Goal: Task Accomplishment & Management: Complete application form

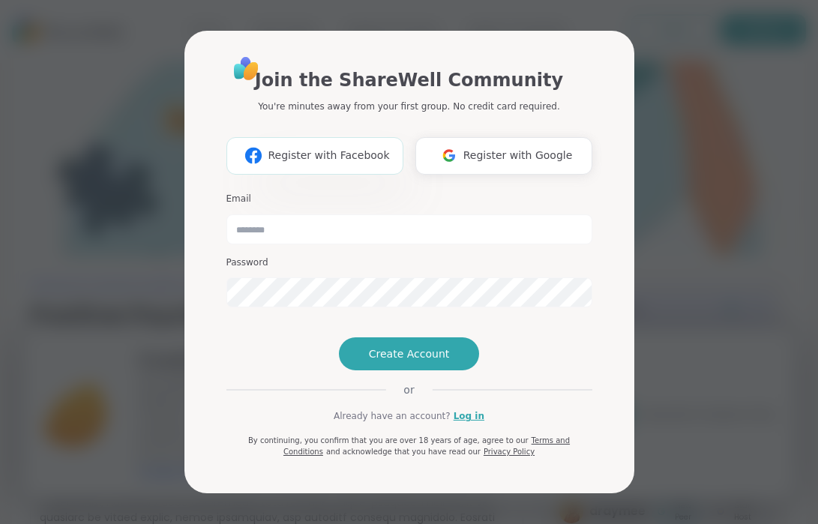
click at [309, 148] on span "Register with Facebook" at bounding box center [329, 156] width 122 height 16
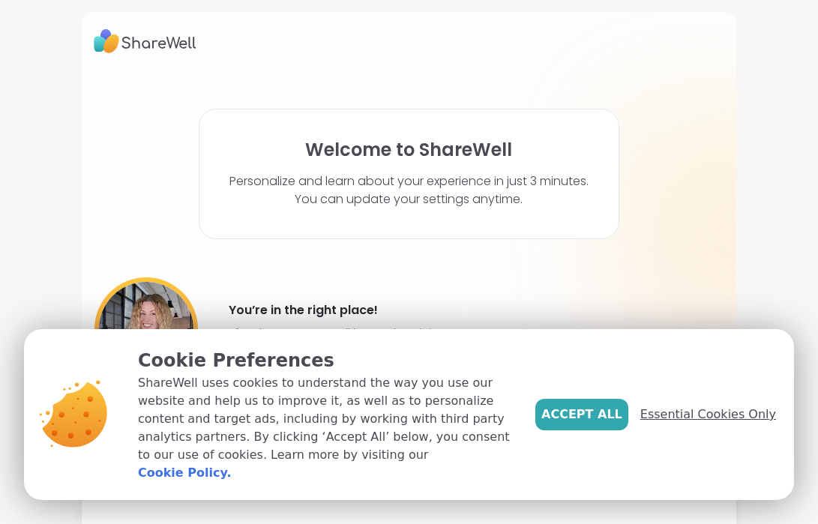
click at [701, 424] on span "Essential Cookies Only" at bounding box center [709, 415] width 136 height 18
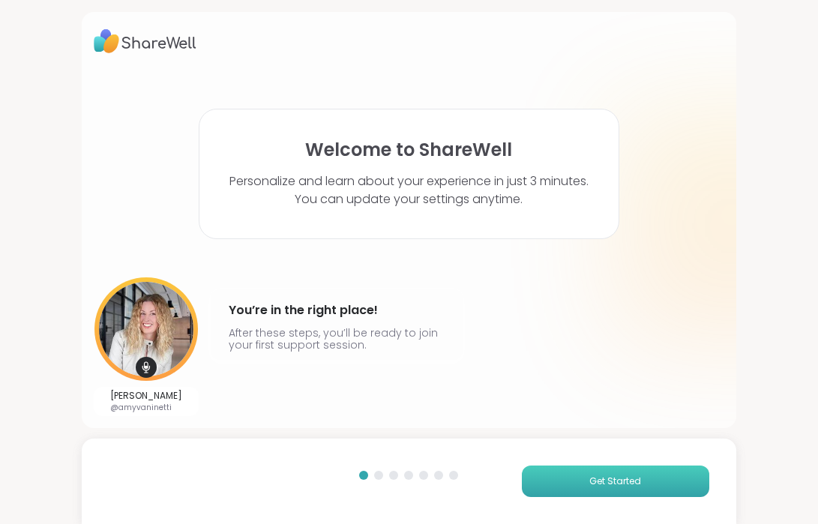
click at [588, 476] on button "Get Started" at bounding box center [616, 482] width 188 height 32
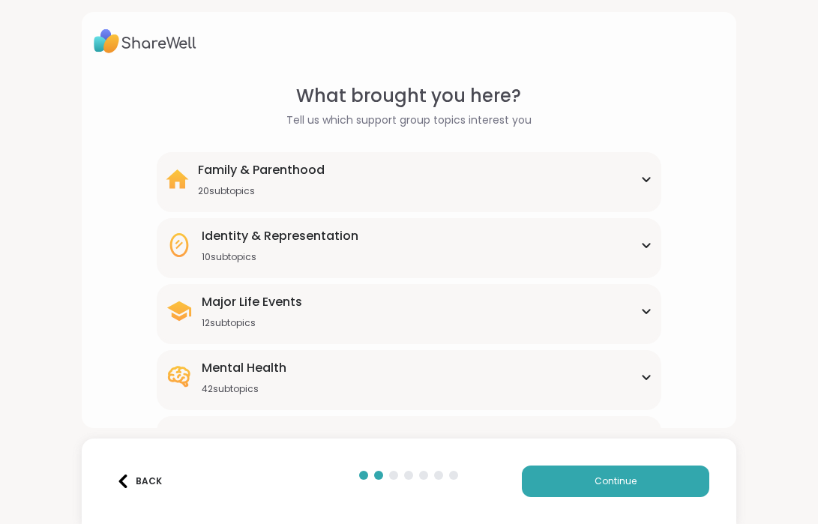
click at [646, 305] on div "Major Life Events 12 subtopics" at bounding box center [409, 311] width 487 height 36
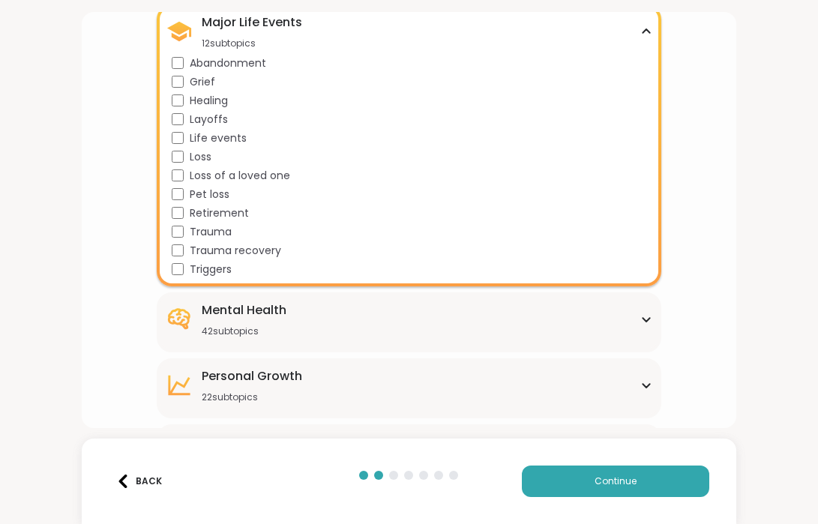
scroll to position [290, 0]
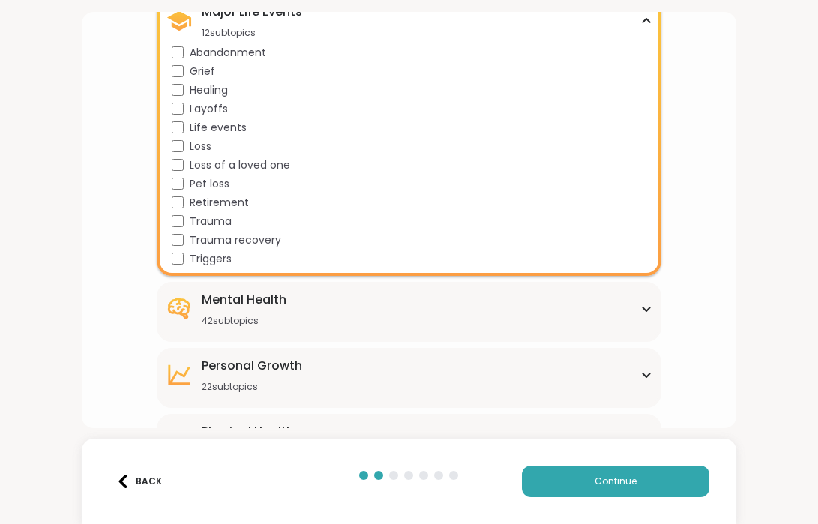
click at [317, 308] on div "Mental Health 42 subtopics" at bounding box center [409, 309] width 487 height 36
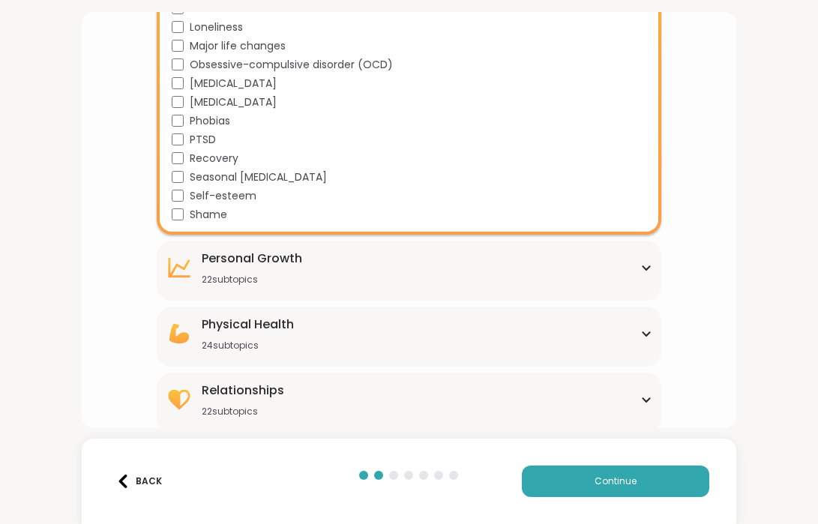
scroll to position [1152, 0]
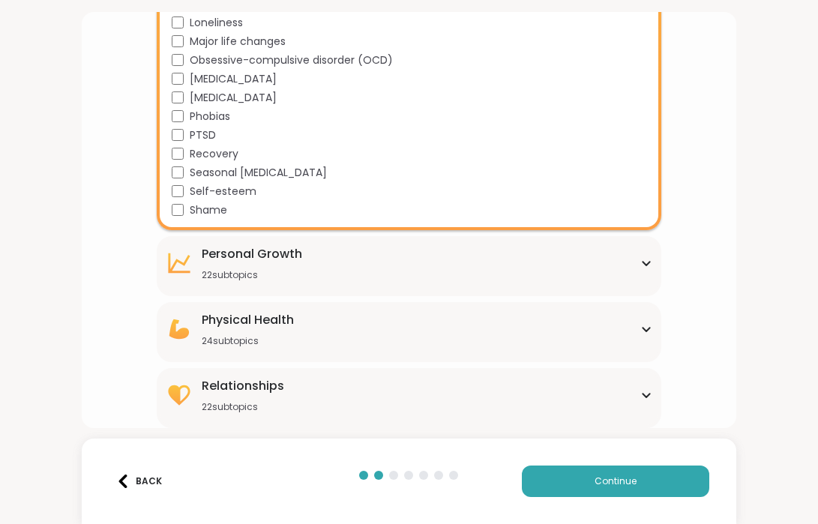
click at [332, 262] on div "[MEDICAL_DATA] 22 subtopics" at bounding box center [409, 263] width 487 height 36
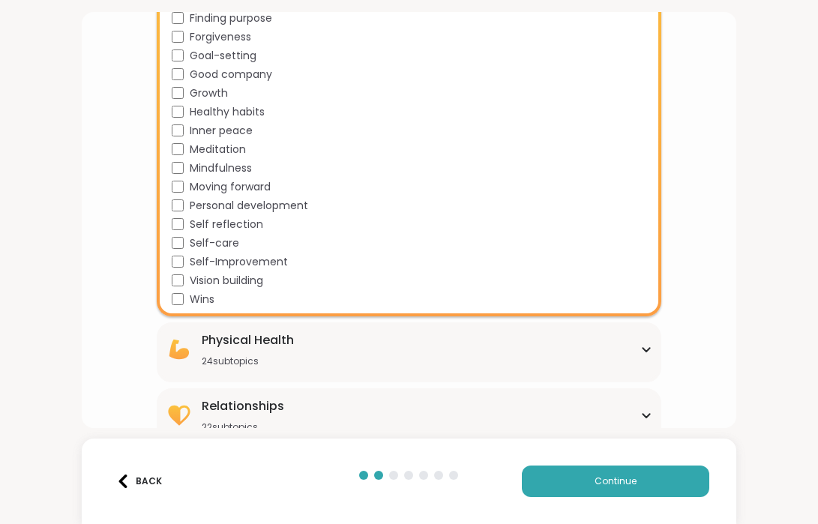
scroll to position [1562, 0]
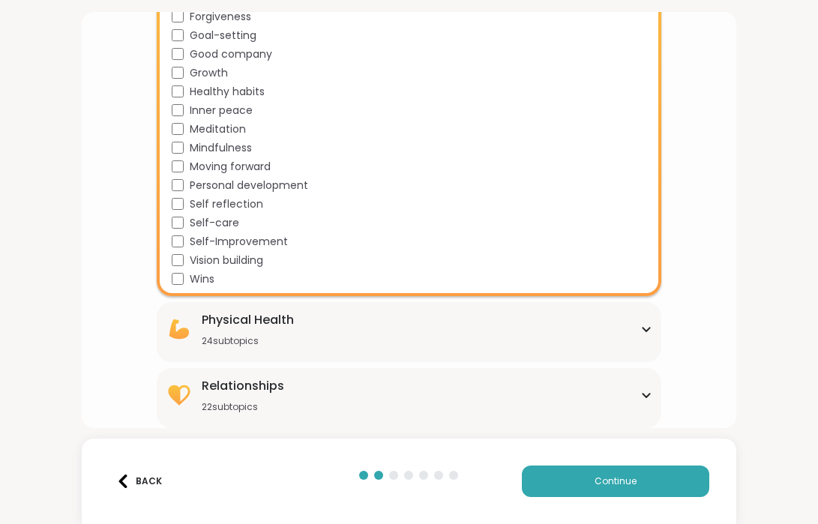
click at [425, 397] on div "Relationships 22 subtopics" at bounding box center [409, 395] width 487 height 36
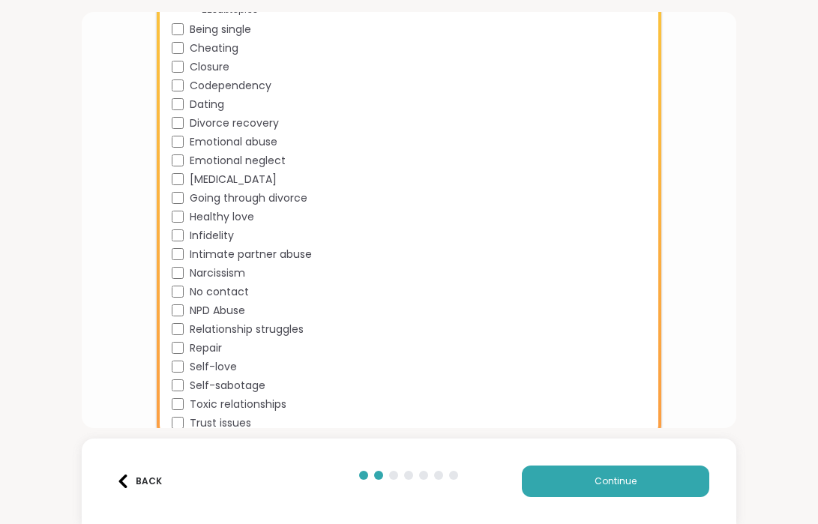
scroll to position [1971, 0]
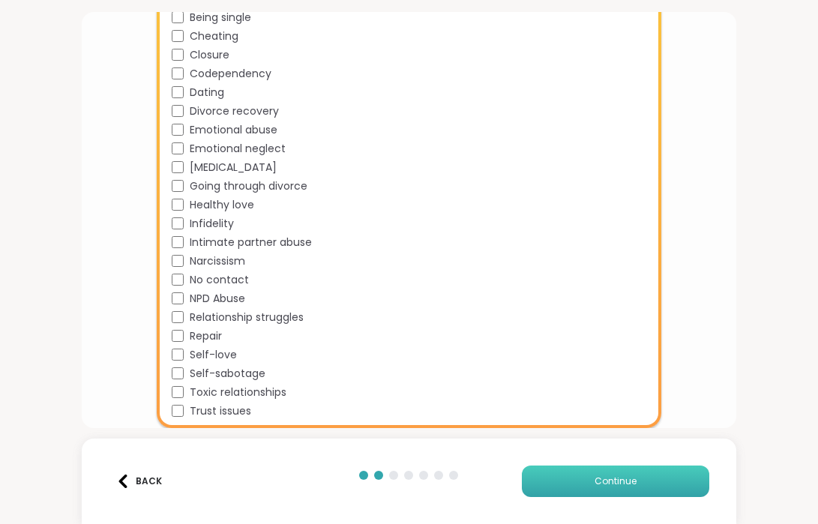
click at [632, 483] on span "Continue" at bounding box center [616, 482] width 42 height 14
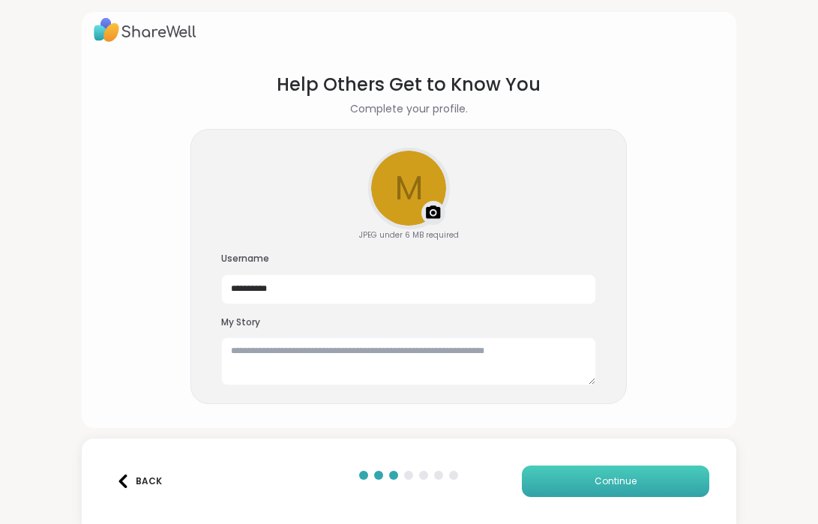
scroll to position [11, 0]
drag, startPoint x: 285, startPoint y: 291, endPoint x: 214, endPoint y: 280, distance: 72.1
click at [214, 280] on div "**********" at bounding box center [409, 267] width 437 height 276
type input "********"
click at [274, 351] on textarea at bounding box center [408, 362] width 375 height 48
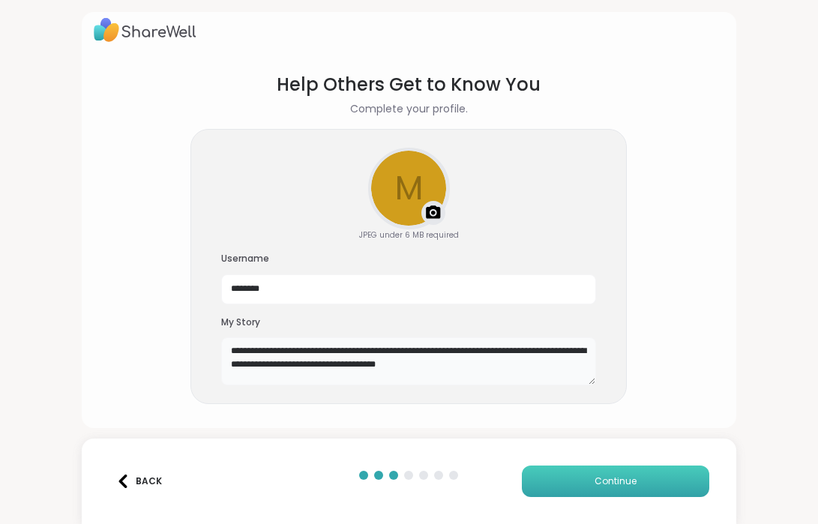
type textarea "**********"
click at [612, 479] on span "Continue" at bounding box center [616, 482] width 42 height 14
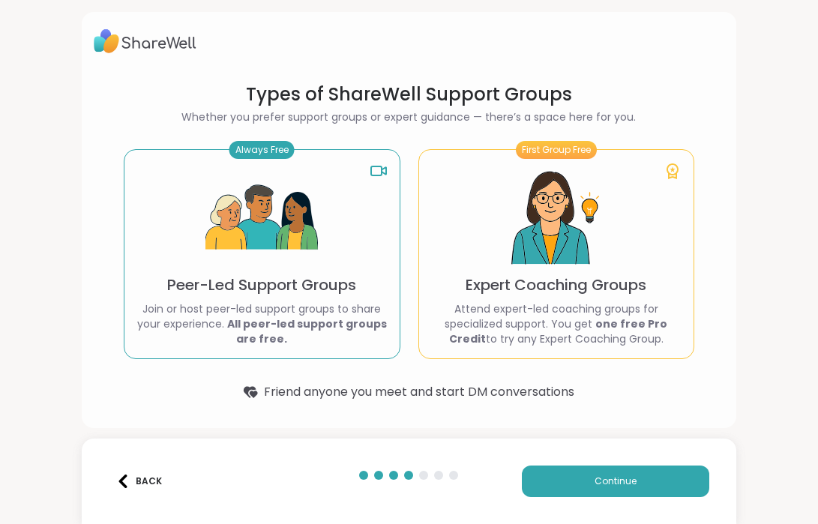
click at [329, 251] on div "Always Free Peer-Led Support Groups Join or host peer-led support groups to sha…" at bounding box center [262, 254] width 276 height 210
click at [575, 473] on button "Continue" at bounding box center [616, 482] width 188 height 32
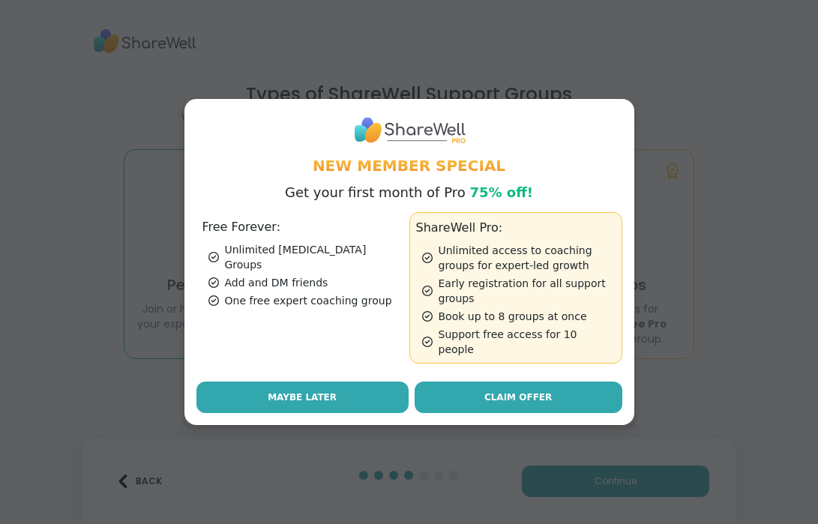
click at [316, 391] on span "Maybe Later" at bounding box center [302, 398] width 69 height 14
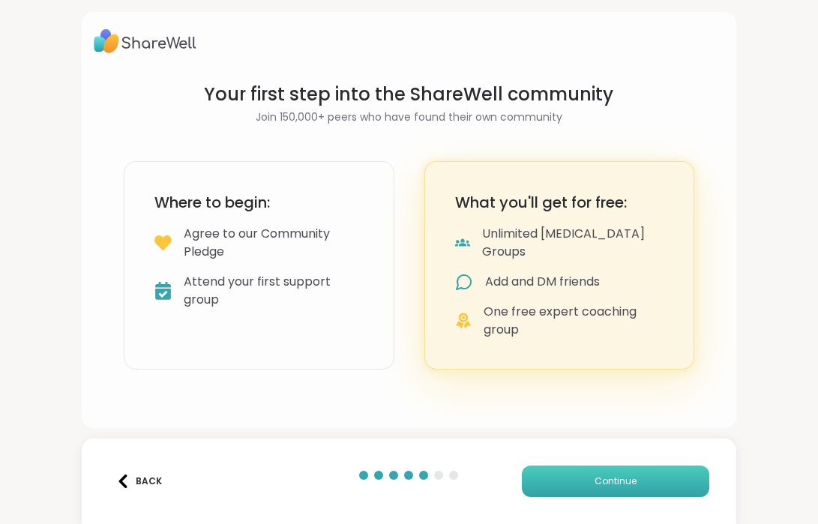
click at [561, 474] on button "Continue" at bounding box center [616, 482] width 188 height 32
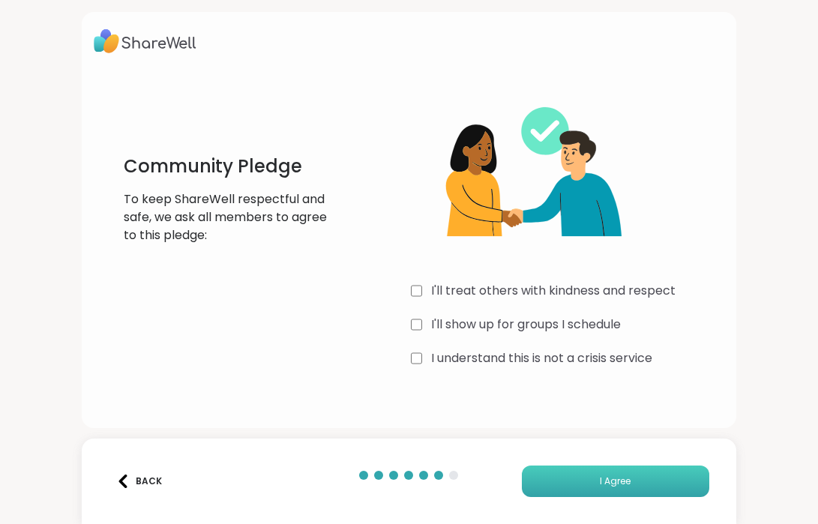
click at [596, 479] on button "I Agree" at bounding box center [616, 482] width 188 height 32
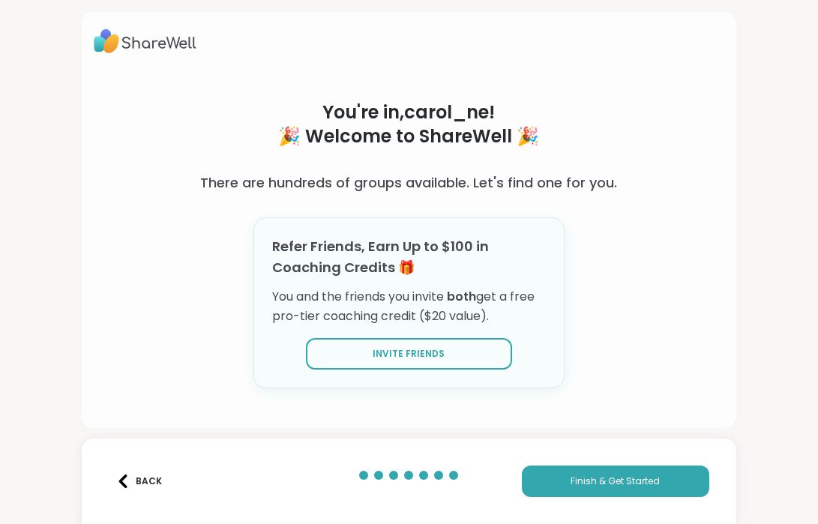
scroll to position [2, 0]
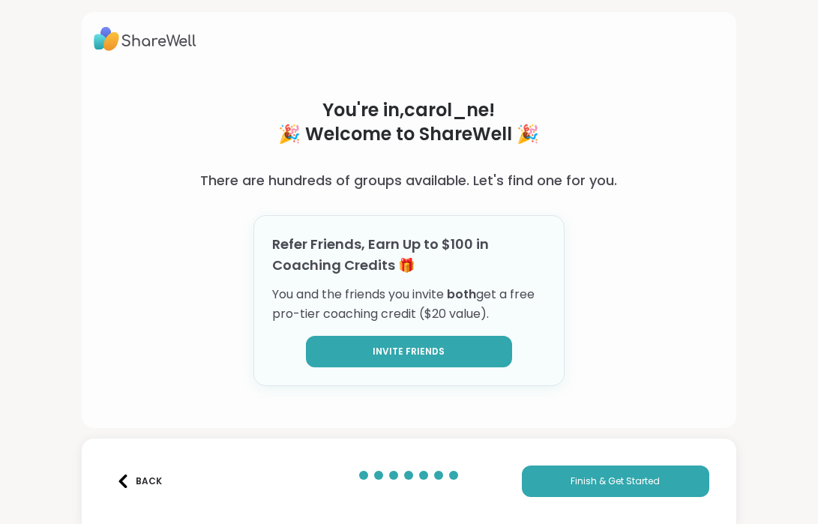
click at [392, 347] on span "Invite Friends" at bounding box center [409, 352] width 72 height 14
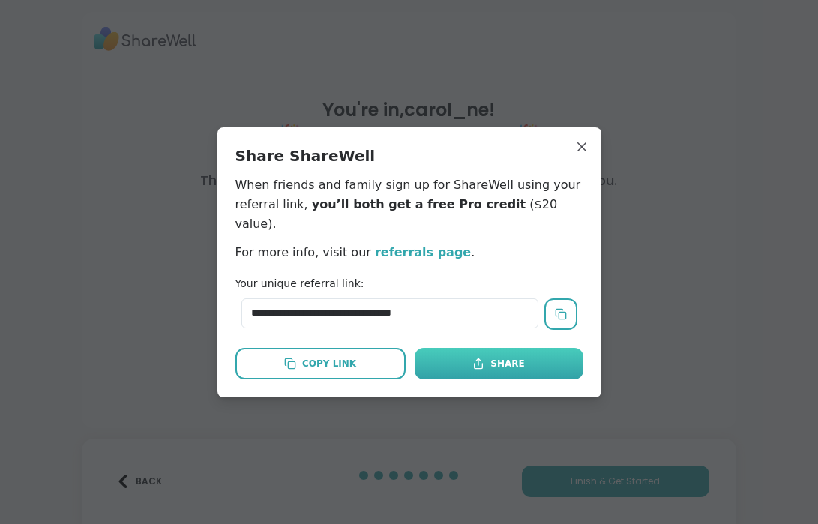
click at [491, 357] on div "Share" at bounding box center [499, 364] width 52 height 14
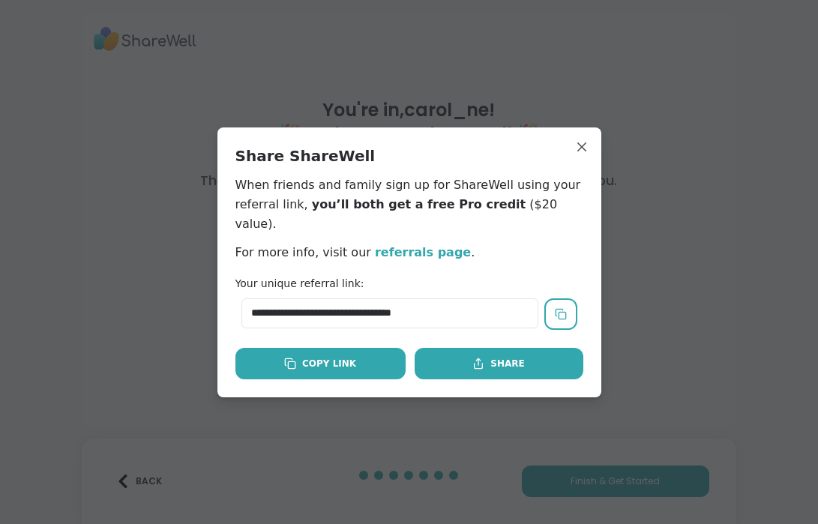
click at [342, 357] on div "Copy Link" at bounding box center [320, 364] width 72 height 14
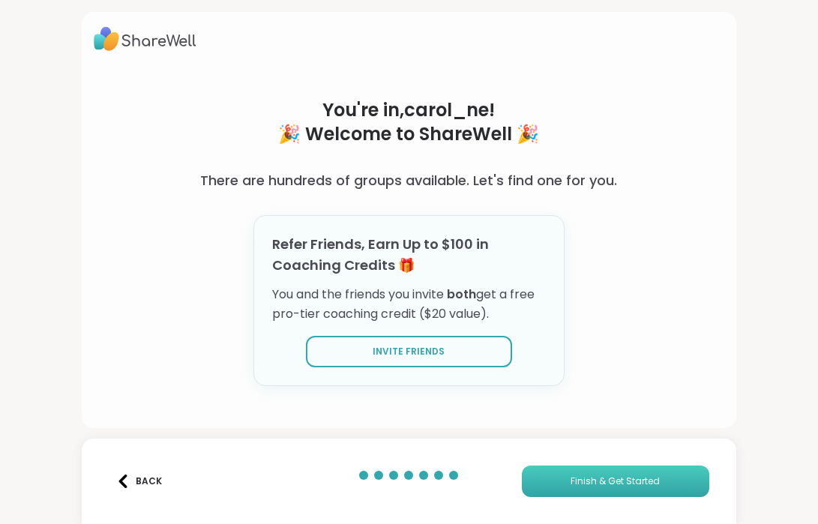
click at [636, 477] on span "Finish & Get Started" at bounding box center [615, 482] width 89 height 14
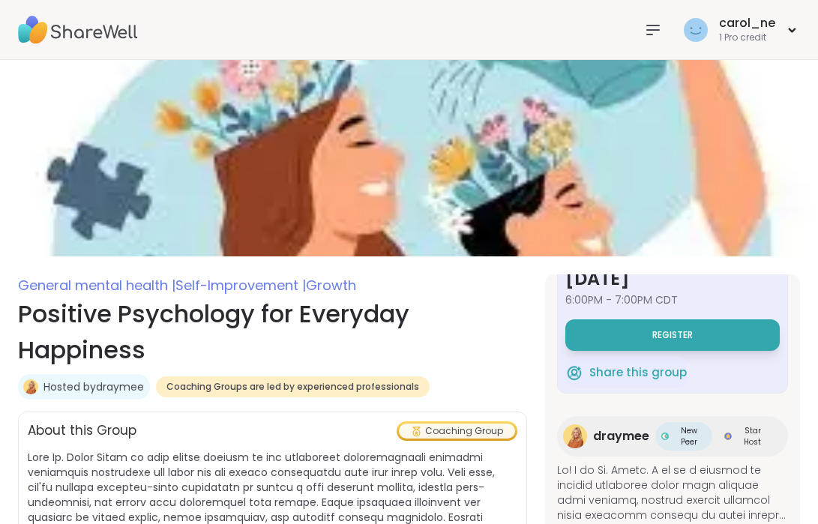
click at [650, 26] on icon at bounding box center [653, 30] width 12 height 9
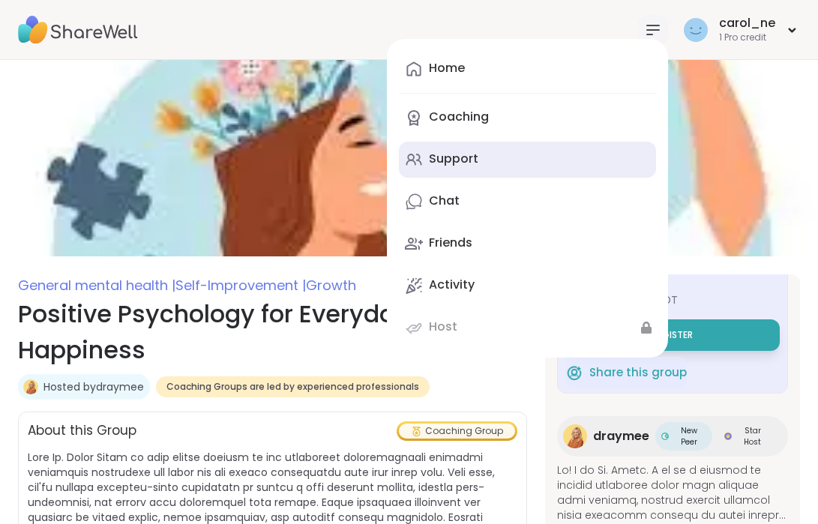
click at [465, 155] on div "Support" at bounding box center [454, 159] width 50 height 17
